Goal: Information Seeking & Learning: Learn about a topic

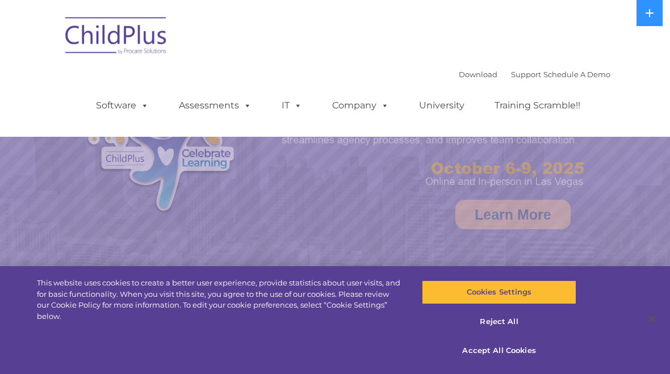
select select "MEDIUM"
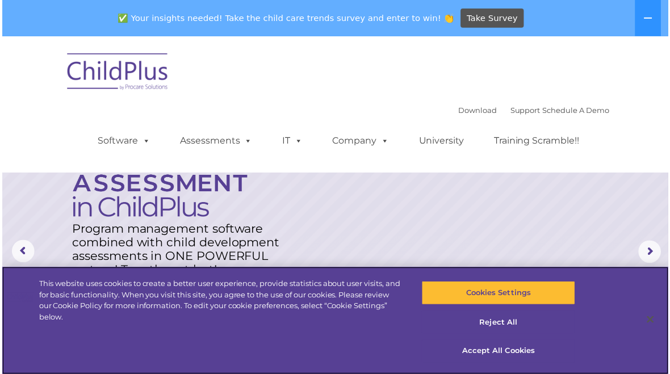
scroll to position [6, 0]
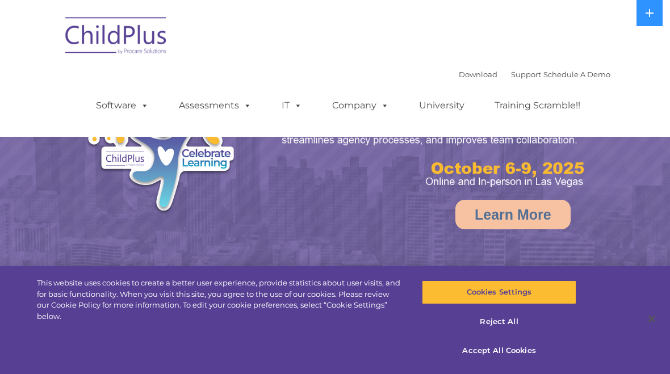
select select "MEDIUM"
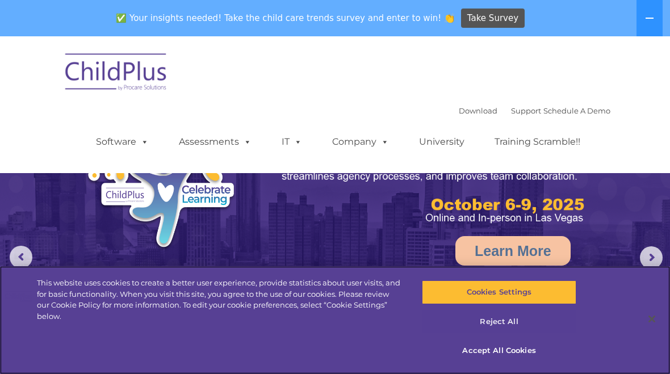
click at [504, 318] on button "Reject All" at bounding box center [499, 322] width 154 height 24
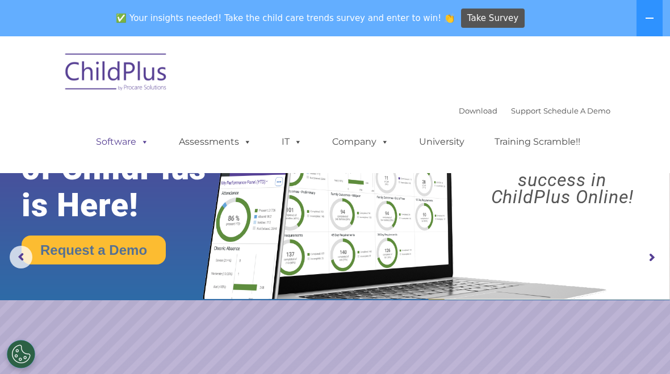
click at [140, 146] on span at bounding box center [142, 141] width 12 height 11
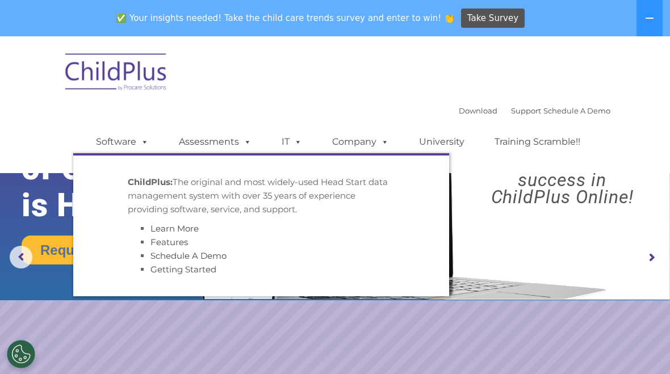
click at [23, 145] on nav "Download Support | Schedule A Demo  MENU MENU Software ChildPlus: The original…" at bounding box center [335, 104] width 670 height 137
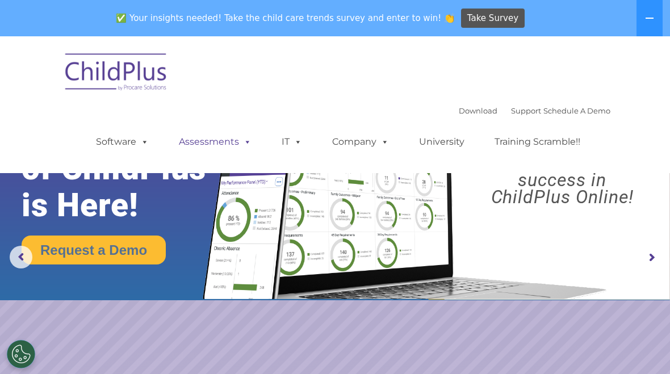
click at [239, 147] on span at bounding box center [245, 141] width 12 height 11
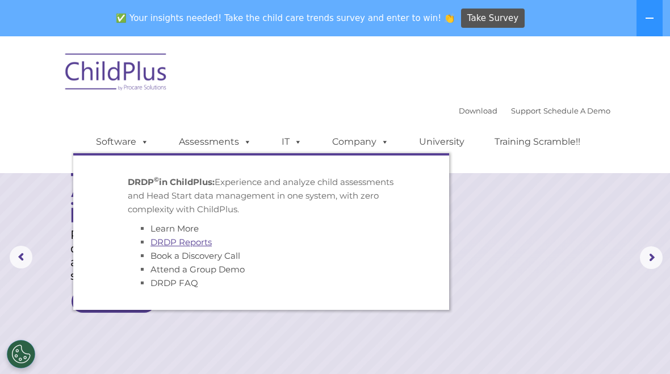
click at [203, 244] on link "DRDP Reports" at bounding box center [180, 242] width 61 height 11
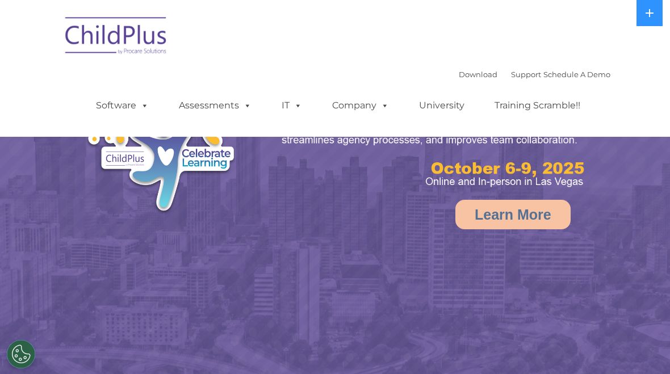
select select "MEDIUM"
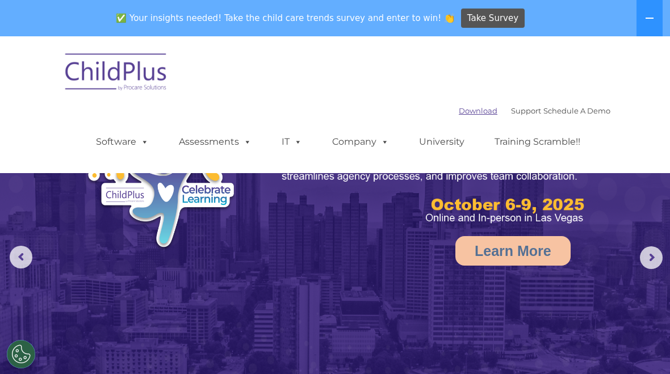
click at [458, 110] on link "Download" at bounding box center [477, 110] width 39 height 9
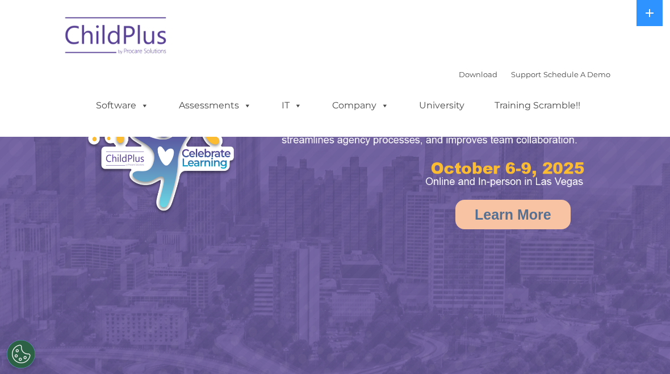
select select "MEDIUM"
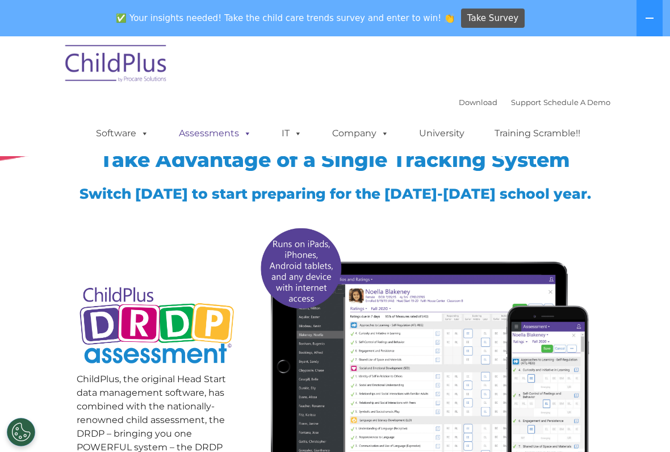
click at [244, 128] on span at bounding box center [245, 133] width 12 height 11
click at [592, 325] on img at bounding box center [423, 350] width 339 height 259
